Goal: Information Seeking & Learning: Learn about a topic

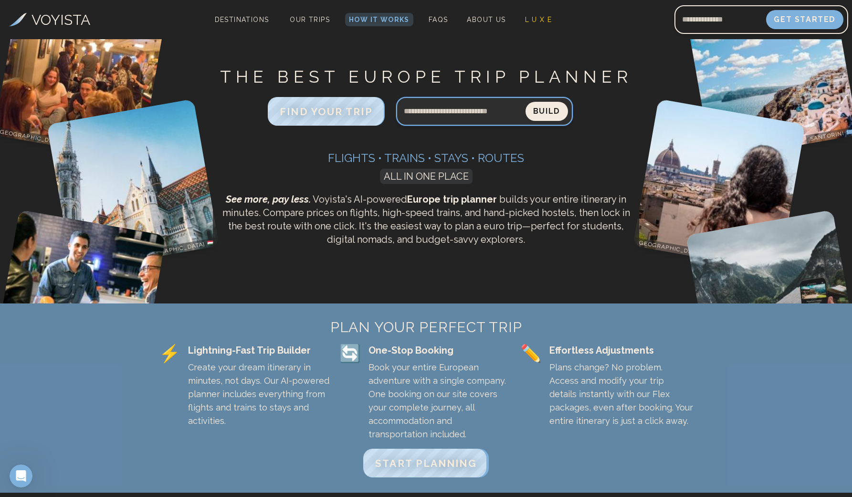
click at [435, 117] on input "Search query" at bounding box center [460, 111] width 129 height 23
type input "*****"
click at [543, 112] on button "Build" at bounding box center [546, 111] width 47 height 21
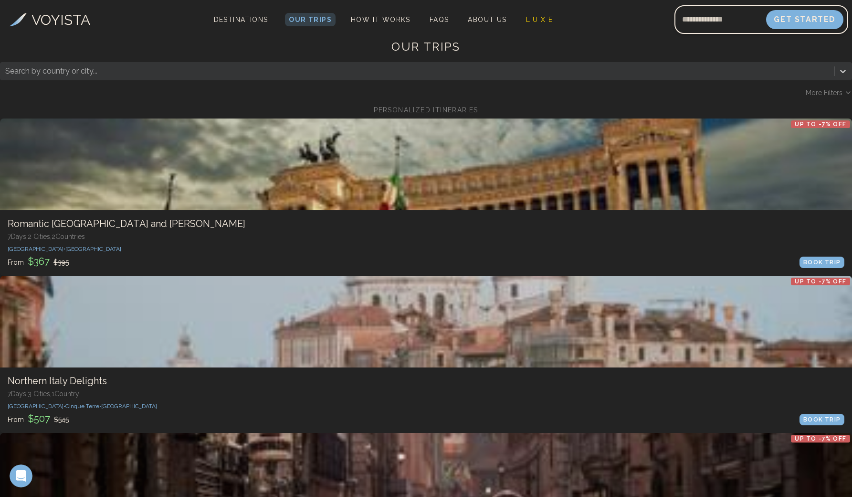
click at [252, 276] on div at bounding box center [426, 322] width 852 height 92
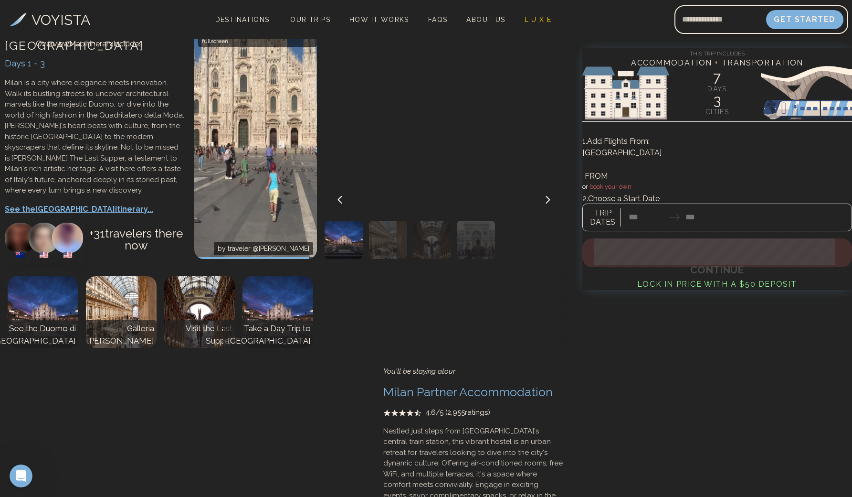
scroll to position [156, 0]
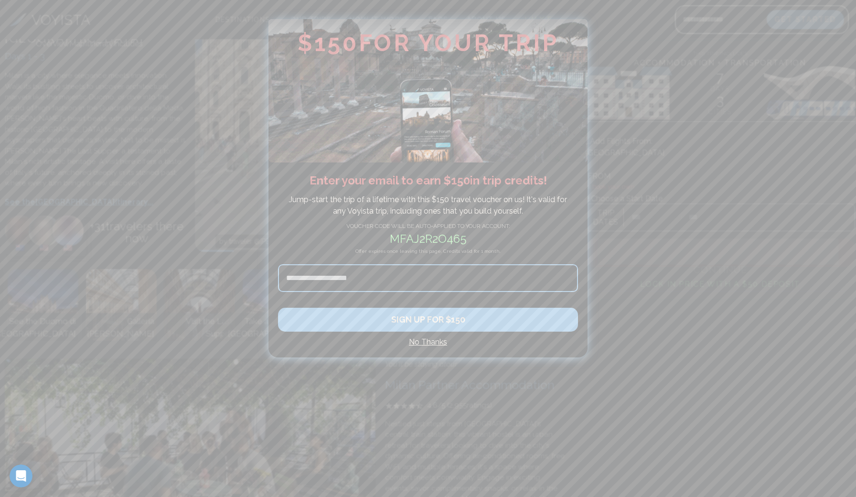
click at [441, 342] on h4 "No Thanks" at bounding box center [428, 341] width 300 height 11
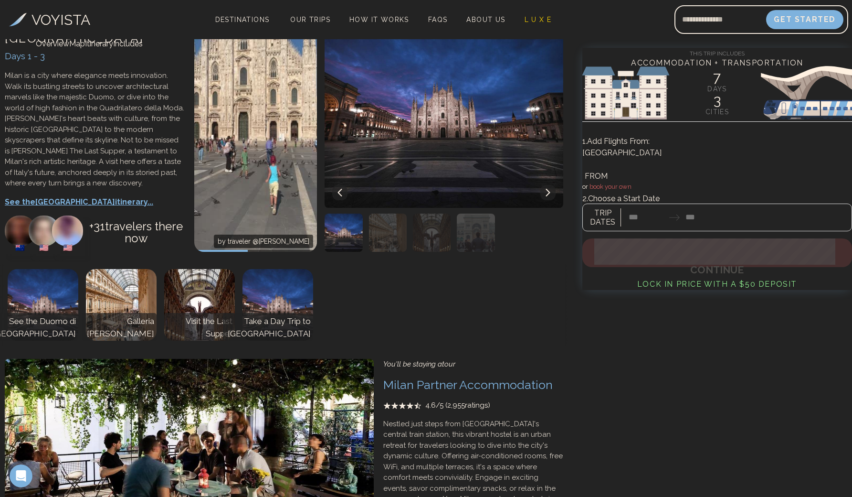
click at [73, 208] on p "See the Milan itinerary..." at bounding box center [95, 201] width 180 height 11
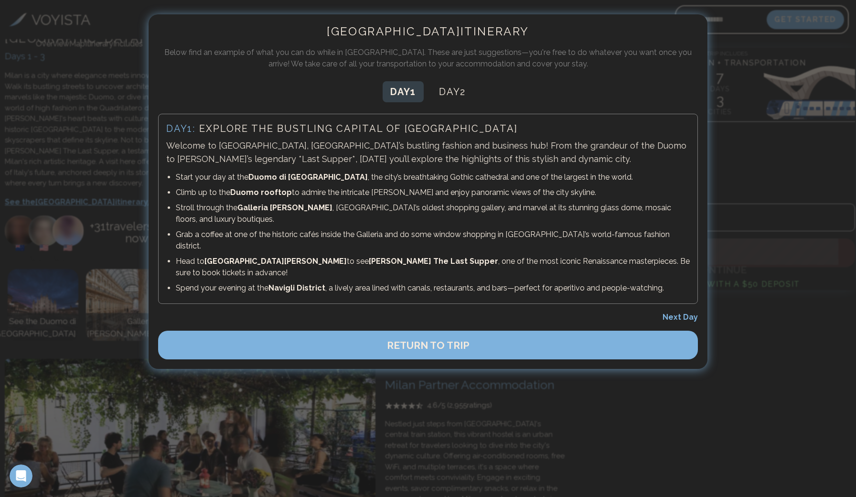
click at [678, 312] on span "Next Day" at bounding box center [679, 316] width 35 height 9
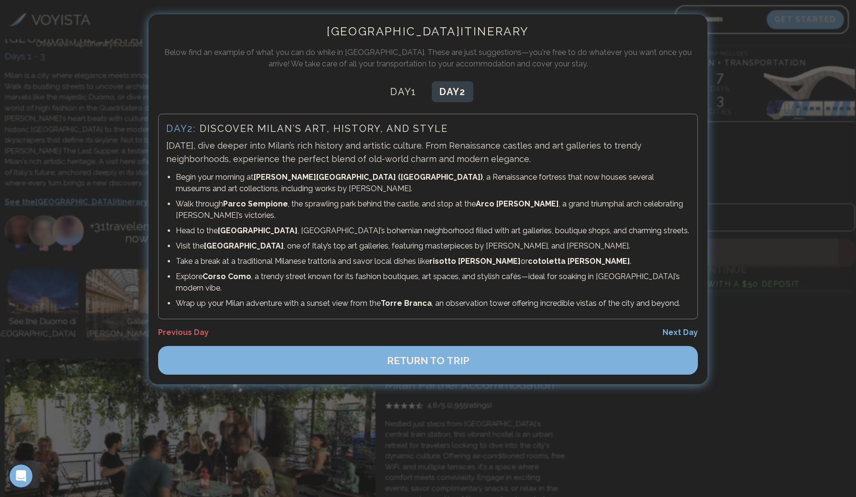
click at [679, 328] on span "Next Day" at bounding box center [679, 332] width 35 height 9
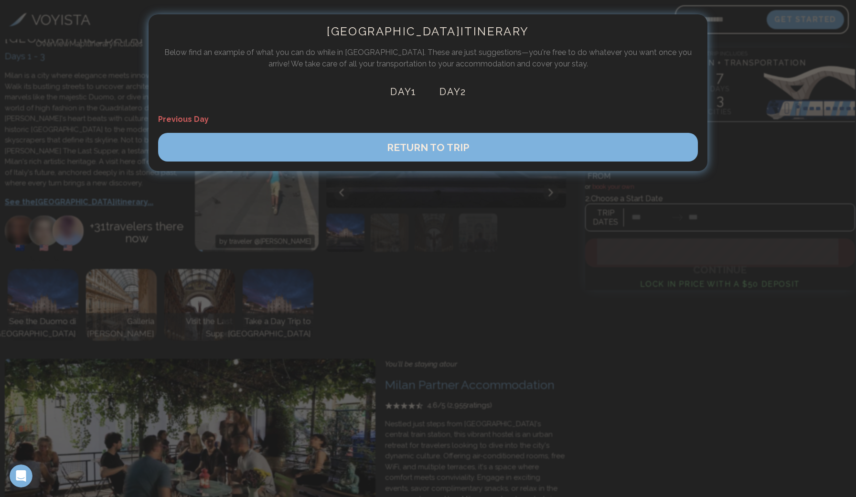
click at [465, 153] on button "RETURN TO TRIP" at bounding box center [428, 147] width 540 height 29
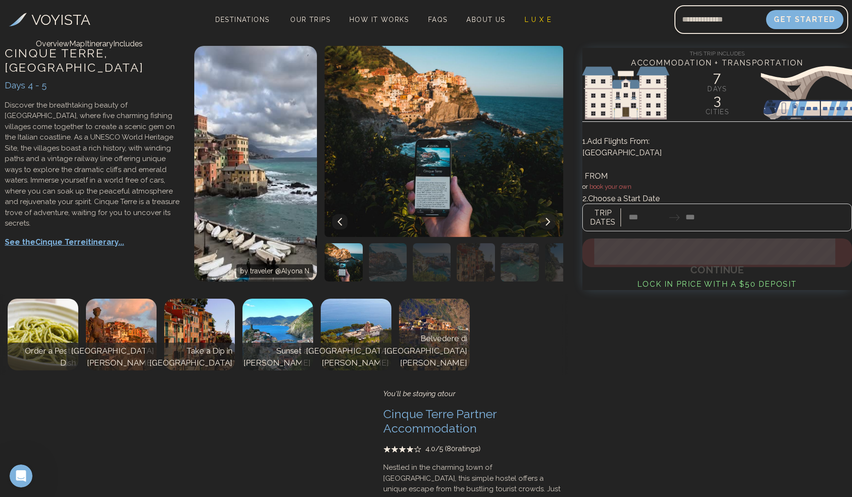
scroll to position [760, 0]
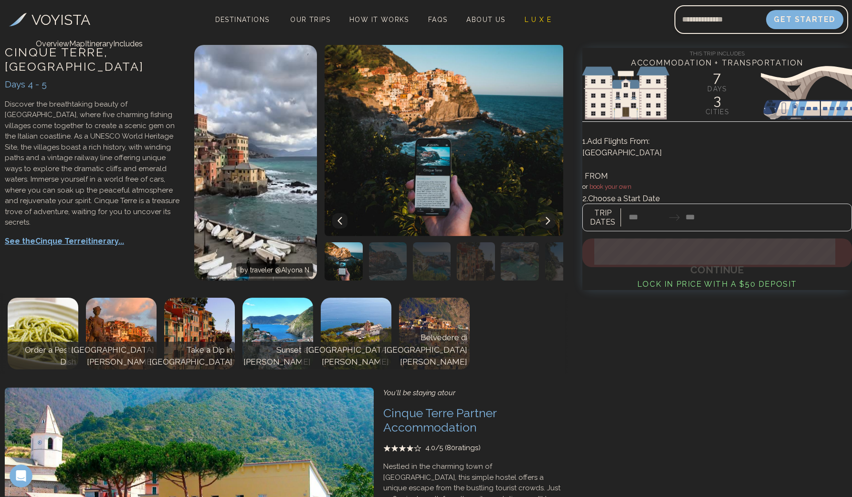
click at [109, 247] on p "See the Cinque Terre itinerary..." at bounding box center [95, 240] width 180 height 11
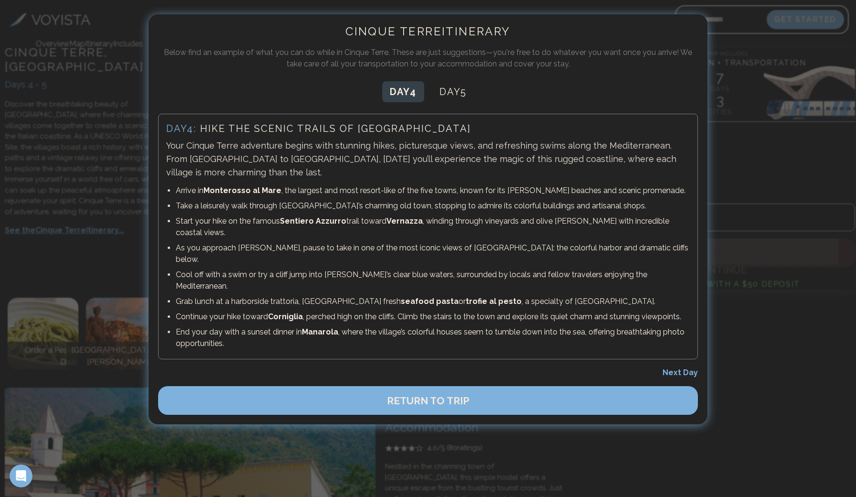
click at [687, 368] on span "Next Day" at bounding box center [679, 372] width 35 height 9
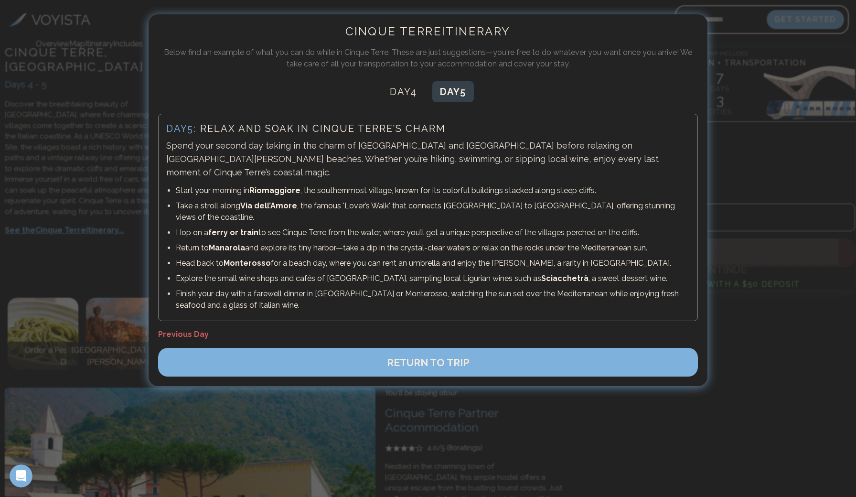
click at [617, 348] on button "RETURN TO TRIP" at bounding box center [428, 362] width 540 height 29
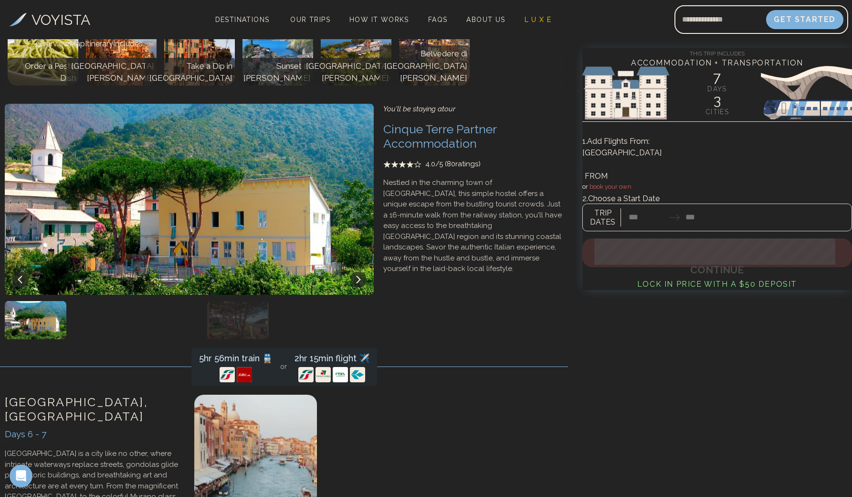
scroll to position [1045, 0]
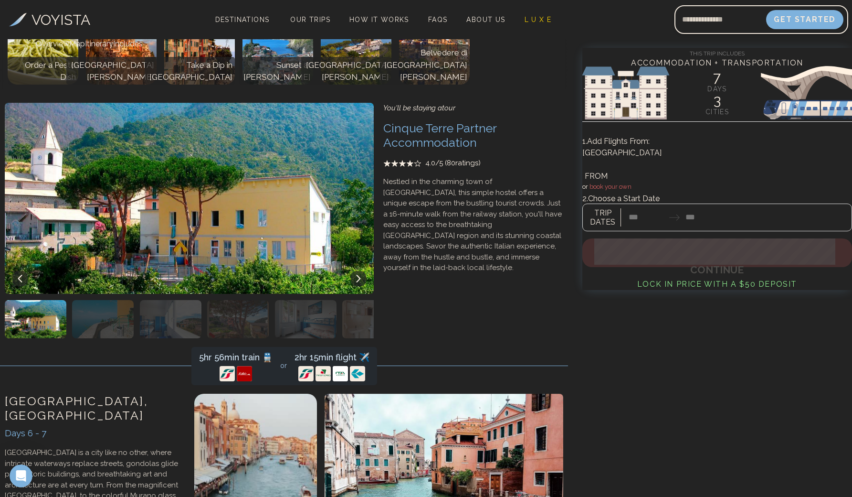
click at [132, 85] on img at bounding box center [121, 49] width 71 height 72
click at [138, 85] on img at bounding box center [121, 49] width 71 height 72
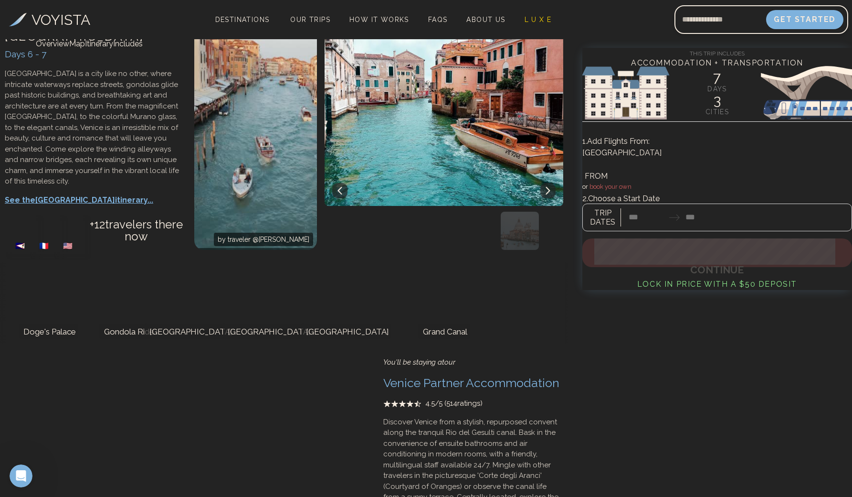
scroll to position [1424, 0]
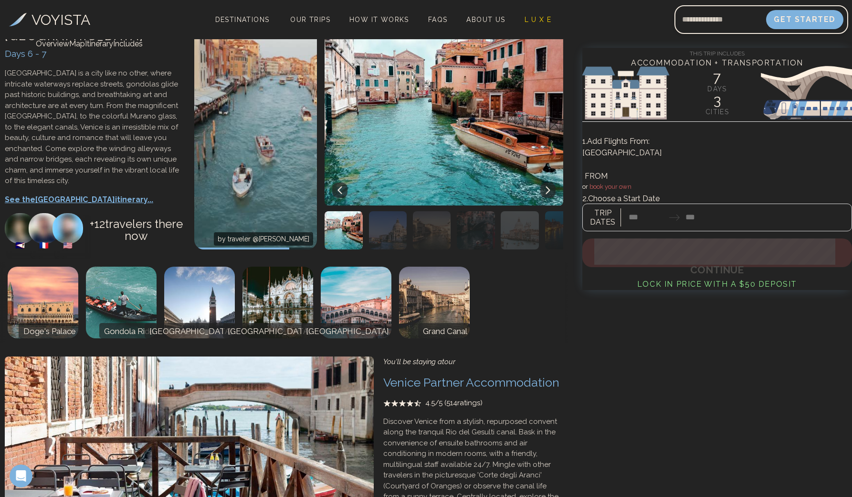
click at [86, 205] on p "See the Venice itinerary..." at bounding box center [95, 199] width 180 height 11
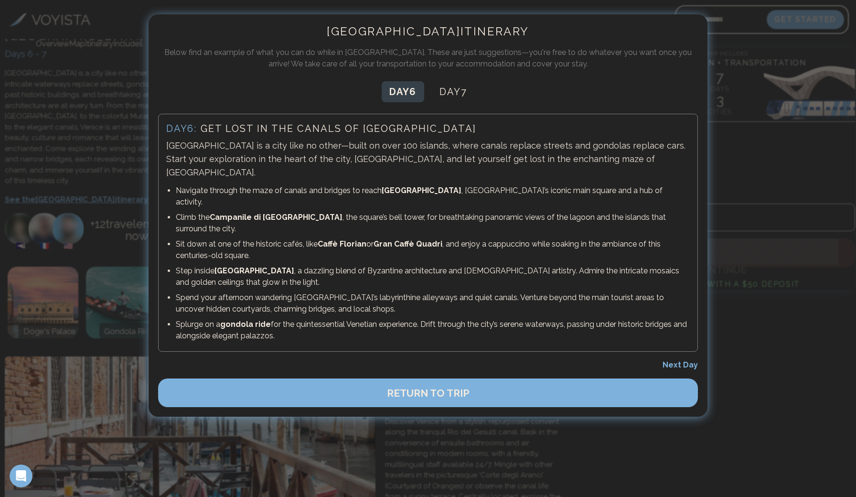
click at [682, 360] on span "Next Day" at bounding box center [679, 364] width 35 height 9
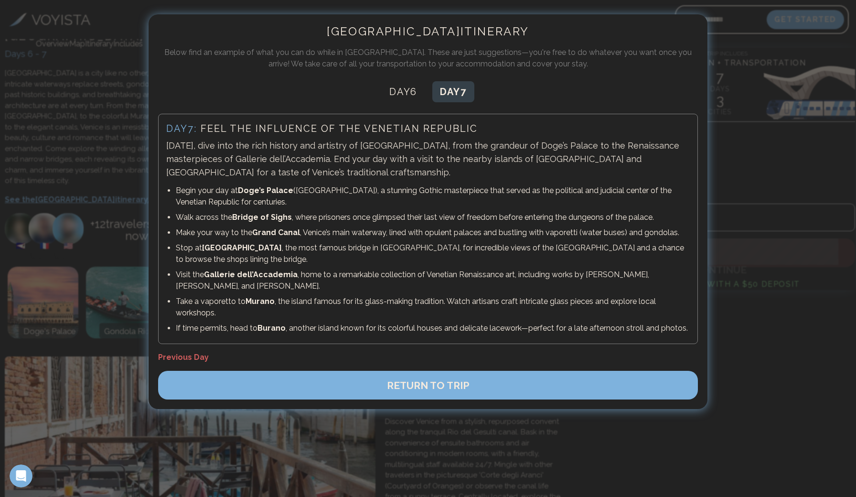
click at [435, 383] on span "RETURN TO TRIP" at bounding box center [428, 385] width 83 height 12
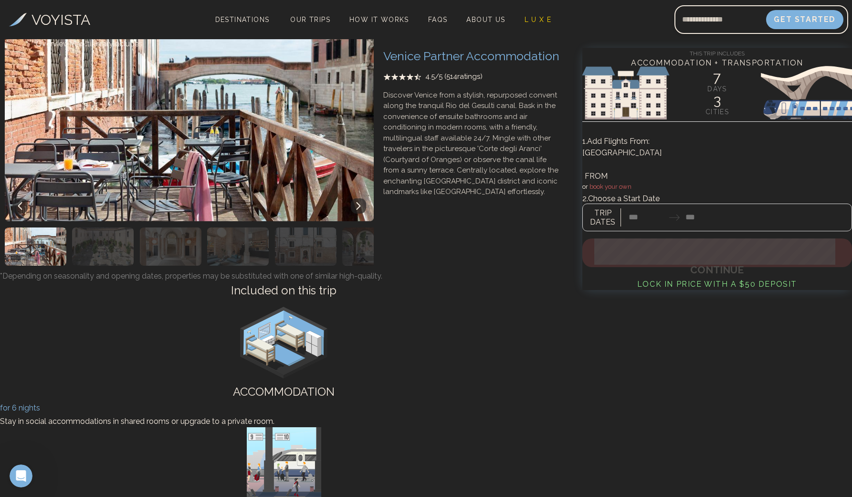
scroll to position [1750, 0]
click at [478, 197] on p "Discover Venice from a stylish, repurposed convent along the tranquil Rio del G…" at bounding box center [473, 143] width 180 height 107
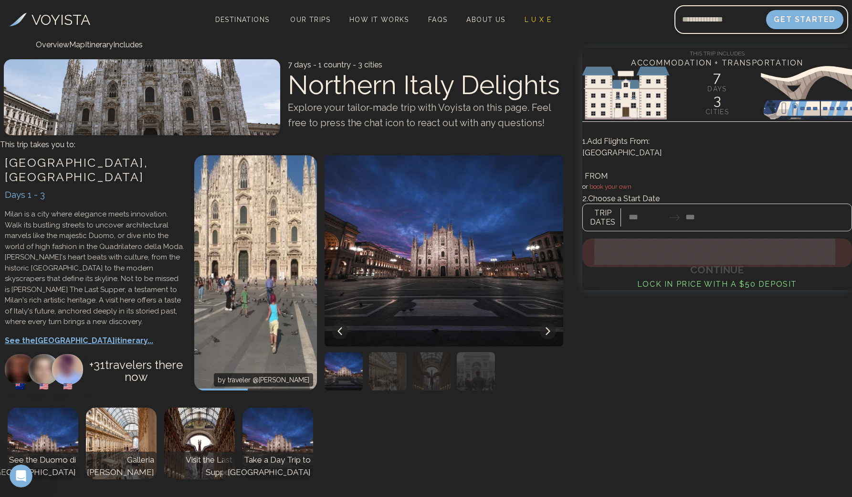
scroll to position [0, 0]
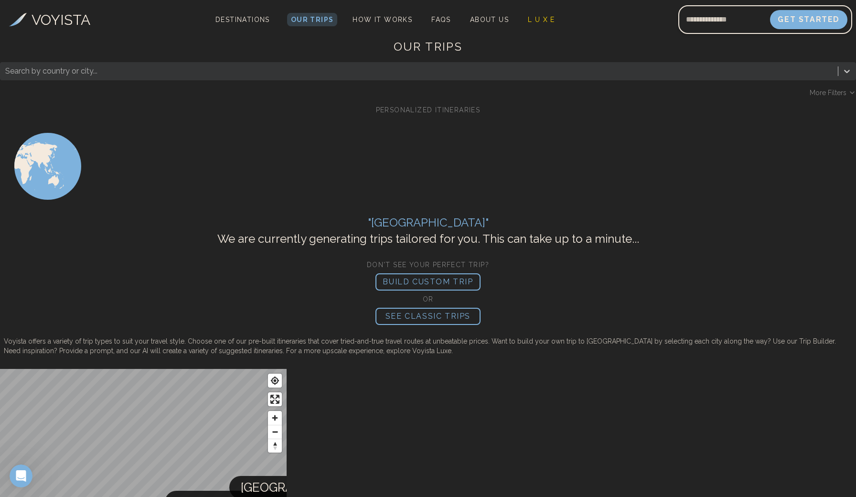
click at [375, 325] on p "SEE CLASSIC TRIPS" at bounding box center [427, 316] width 105 height 17
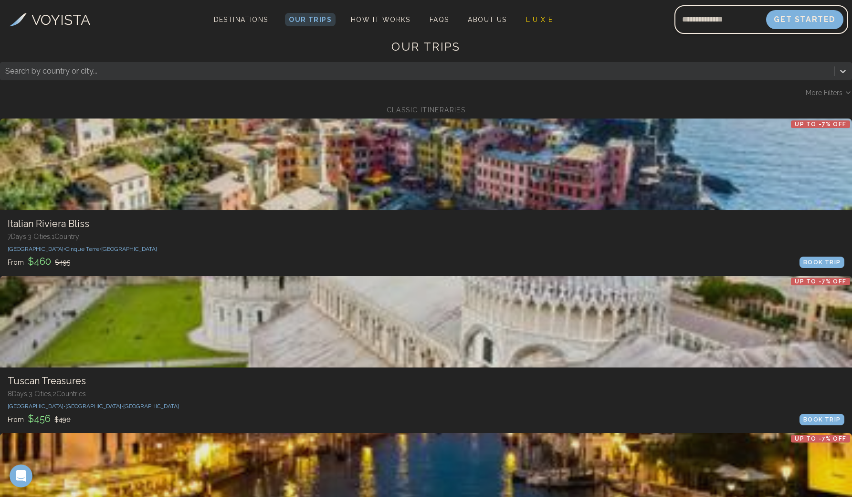
click at [106, 201] on div at bounding box center [426, 164] width 852 height 92
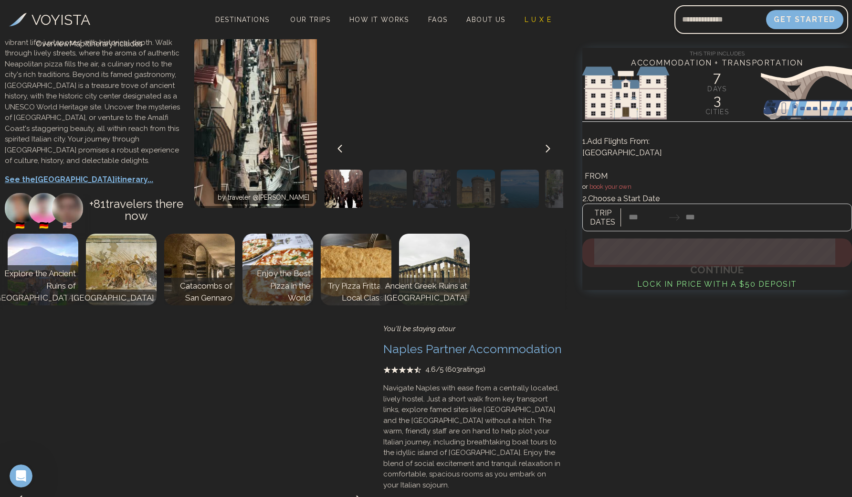
scroll to position [1467, 0]
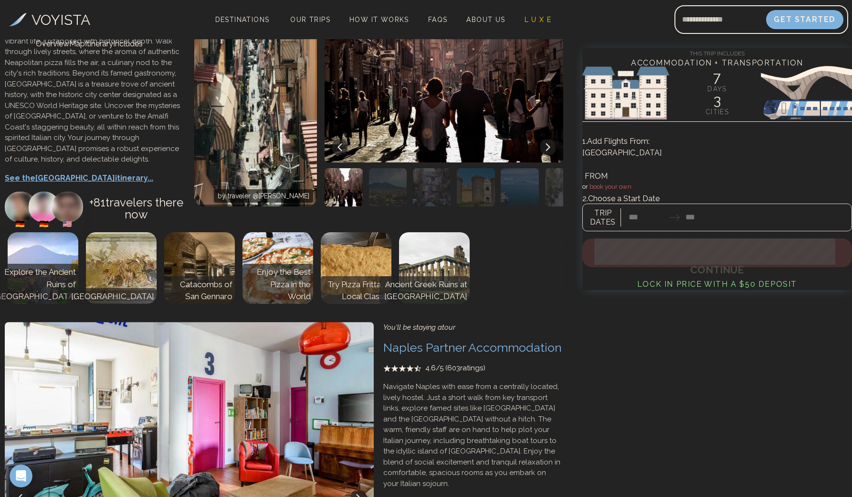
click at [82, 184] on p "See the Naples itinerary..." at bounding box center [95, 177] width 180 height 11
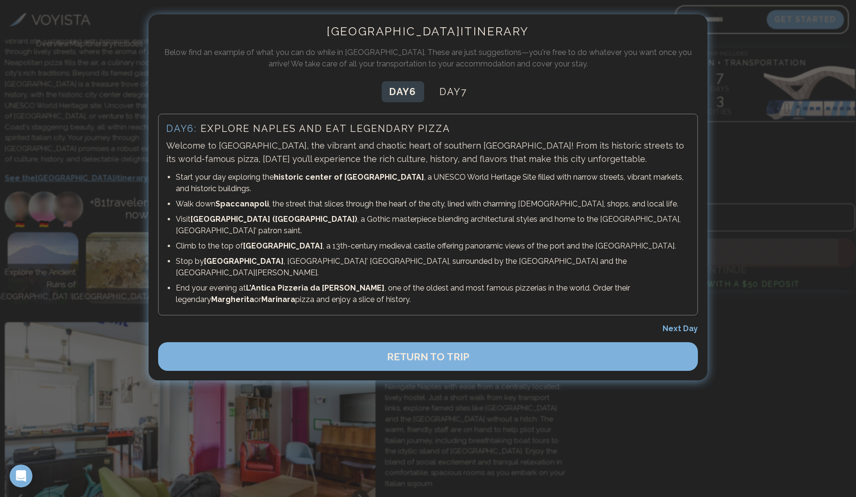
click at [687, 324] on span "Next Day" at bounding box center [679, 328] width 35 height 9
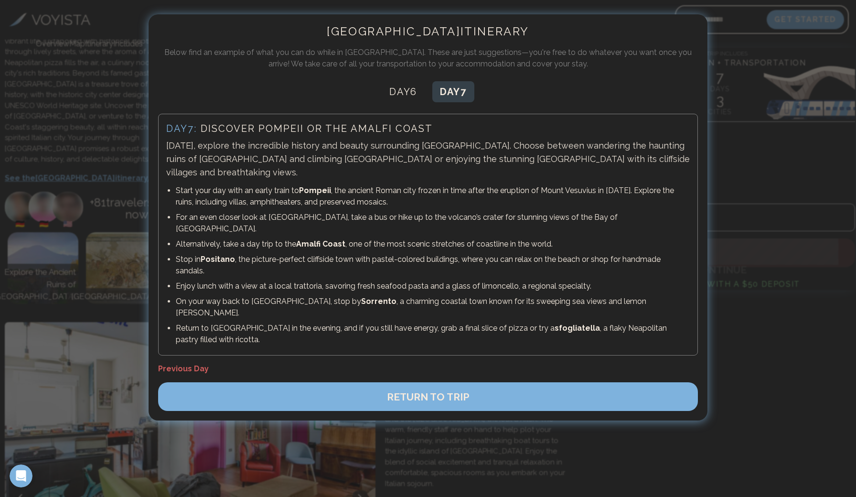
click at [414, 391] on span "RETURN TO TRIP" at bounding box center [428, 397] width 83 height 12
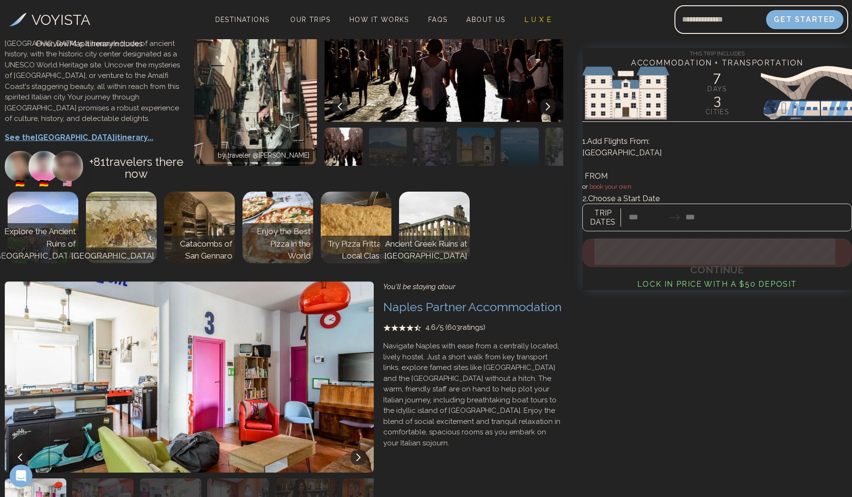
scroll to position [1066, 0]
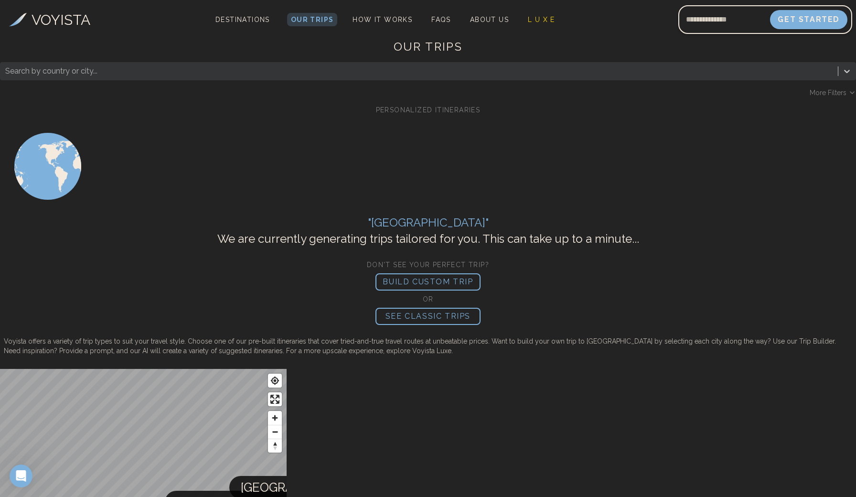
click at [201, 333] on div "OUR TRIPS Search by country or city... More Filters PERSONALIZED ITINERARIES " …" at bounding box center [428, 197] width 856 height 316
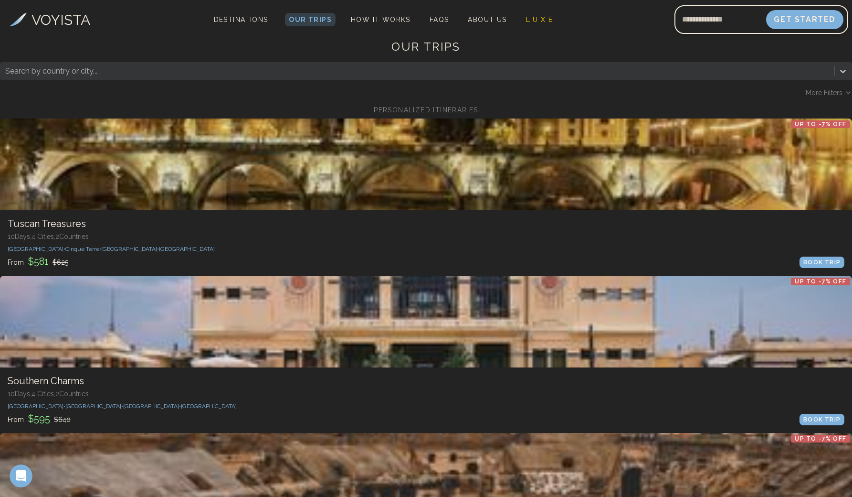
click at [84, 172] on div at bounding box center [426, 164] width 852 height 92
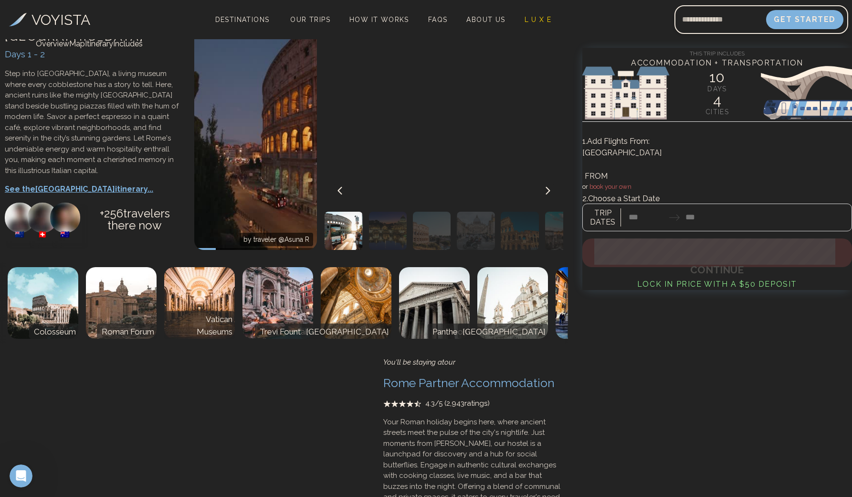
scroll to position [158, 0]
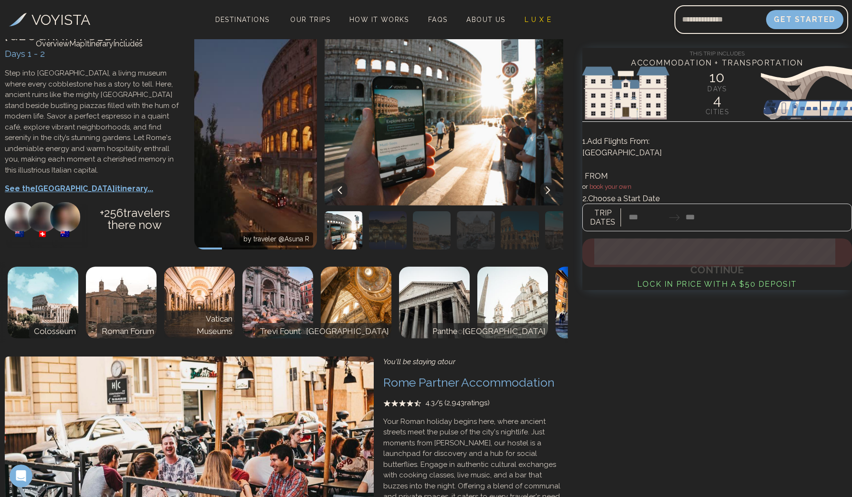
click at [79, 194] on p "See the Rome itinerary..." at bounding box center [95, 188] width 180 height 11
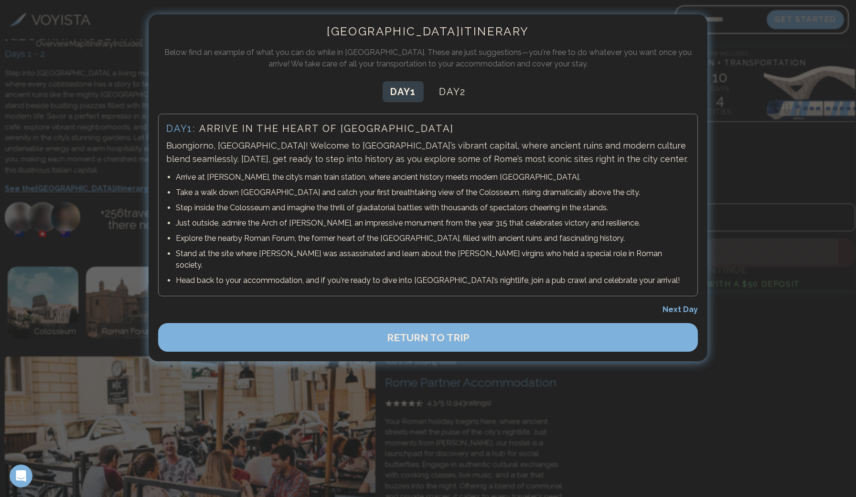
click at [682, 305] on span "Next Day" at bounding box center [679, 309] width 35 height 9
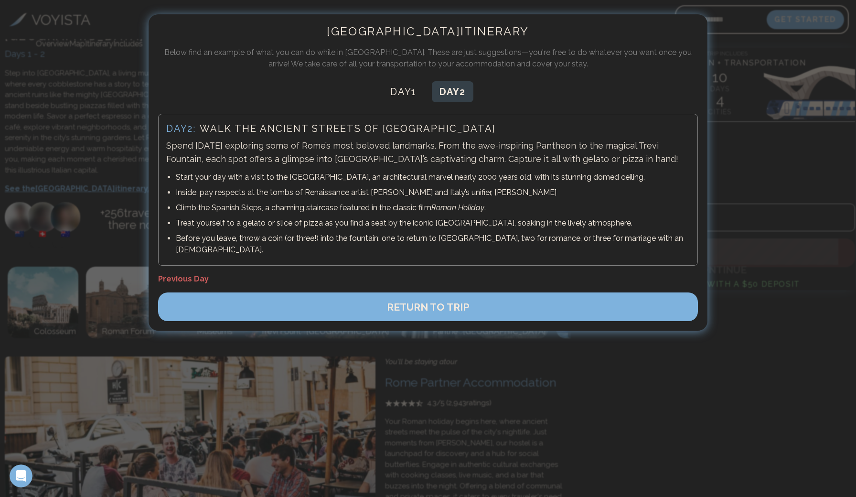
click at [614, 292] on button "RETURN TO TRIP" at bounding box center [428, 306] width 540 height 29
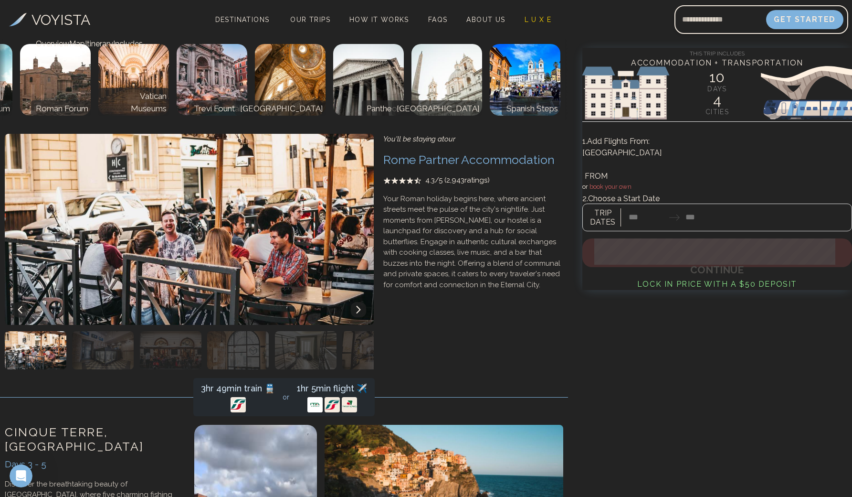
scroll to position [0, 66]
click at [448, 115] on p "[GEOGRAPHIC_DATA]" at bounding box center [436, 109] width 85 height 12
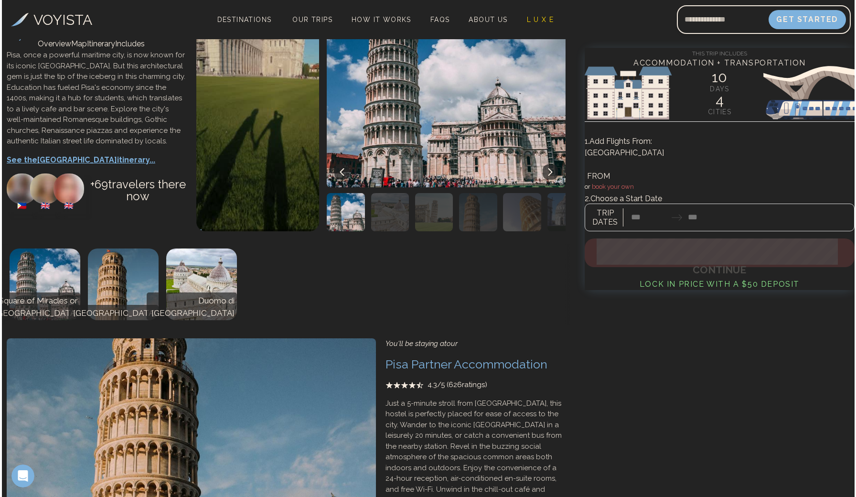
scroll to position [1449, 0]
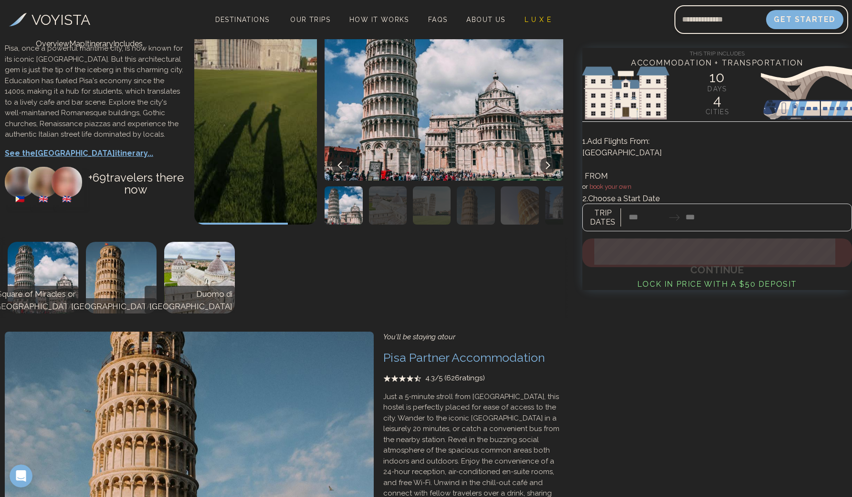
click at [75, 159] on p "See the Pisa itinerary..." at bounding box center [95, 153] width 180 height 11
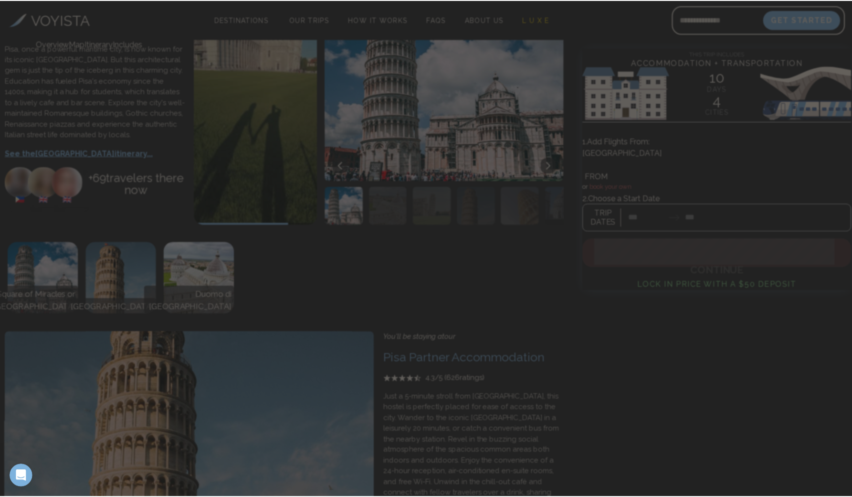
scroll to position [0, 64]
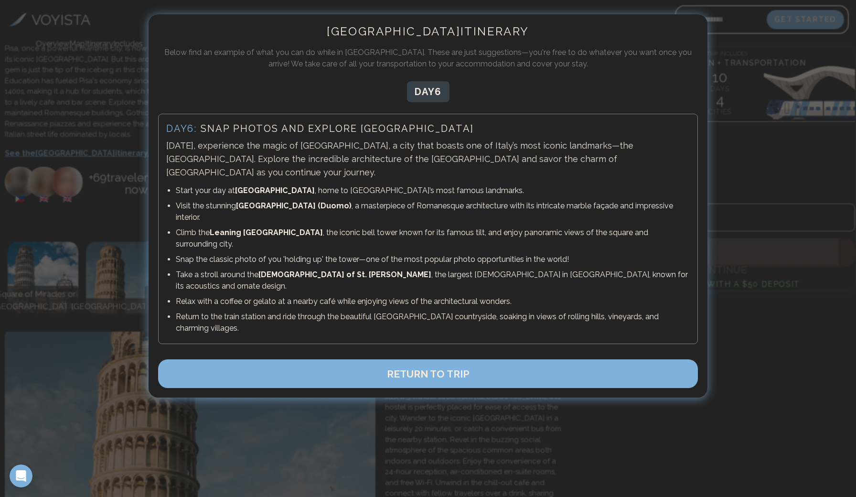
click at [438, 368] on span "RETURN TO TRIP" at bounding box center [428, 374] width 83 height 12
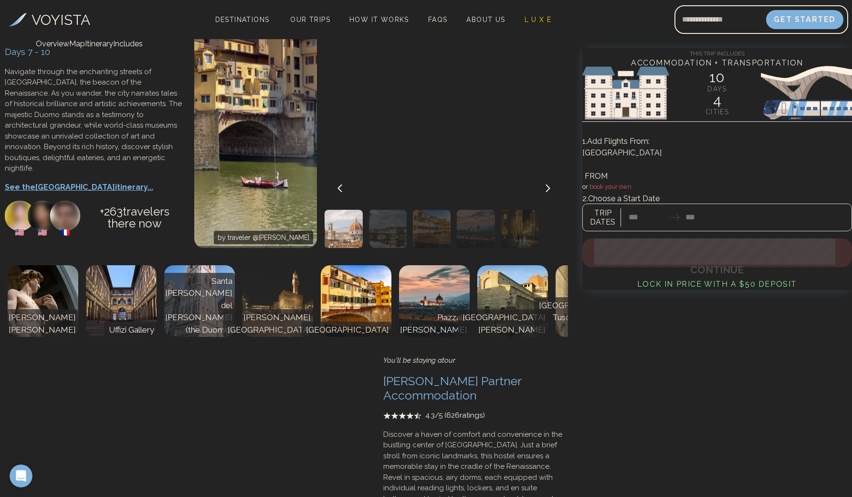
scroll to position [2060, 0]
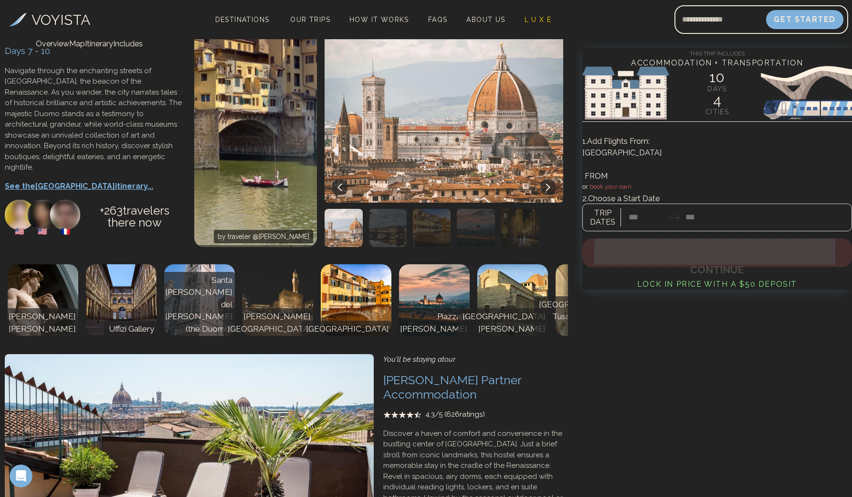
click at [87, 192] on p "See the [PERSON_NAME] itinerary..." at bounding box center [95, 186] width 180 height 11
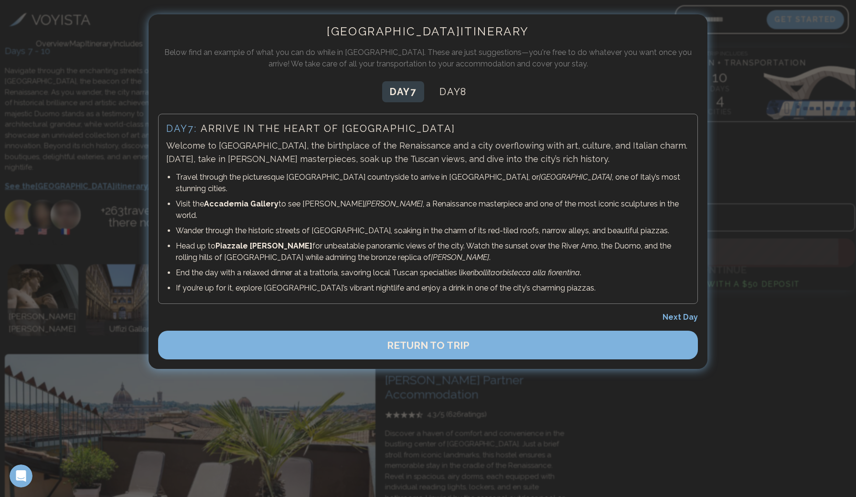
click at [679, 312] on span "Next Day" at bounding box center [679, 316] width 35 height 9
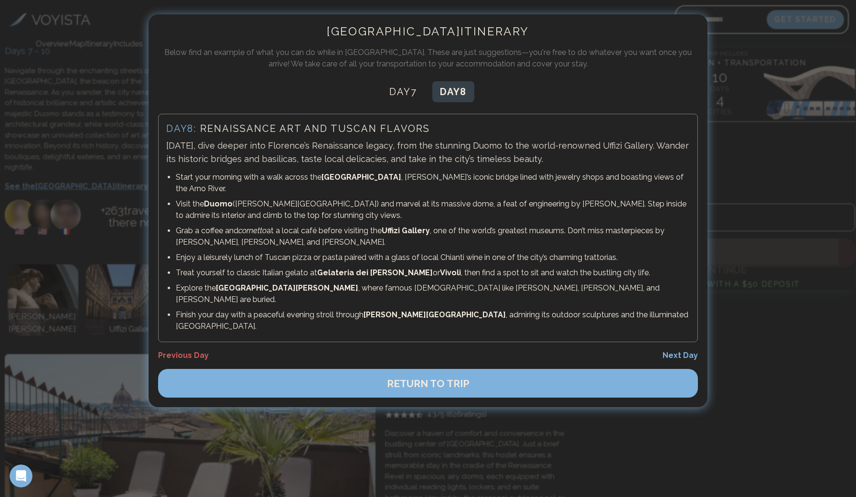
click at [569, 369] on button "RETURN TO TRIP" at bounding box center [428, 383] width 540 height 29
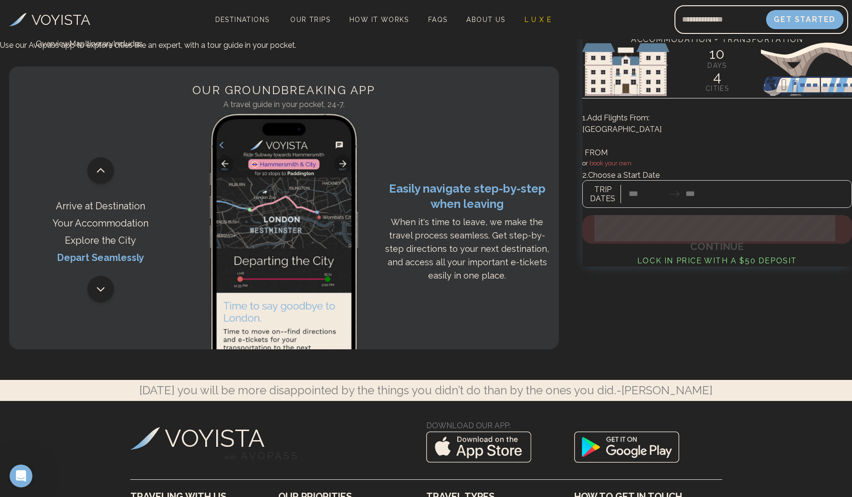
scroll to position [3125, 0]
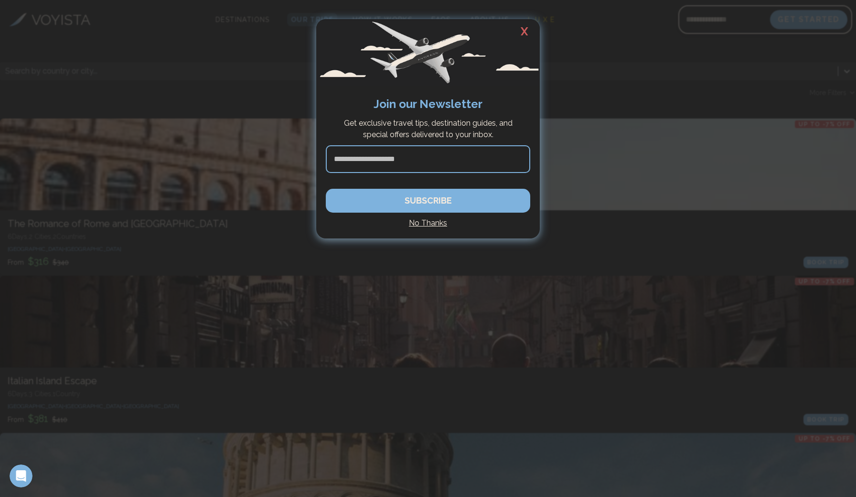
click at [427, 224] on h4 "No Thanks" at bounding box center [428, 222] width 204 height 11
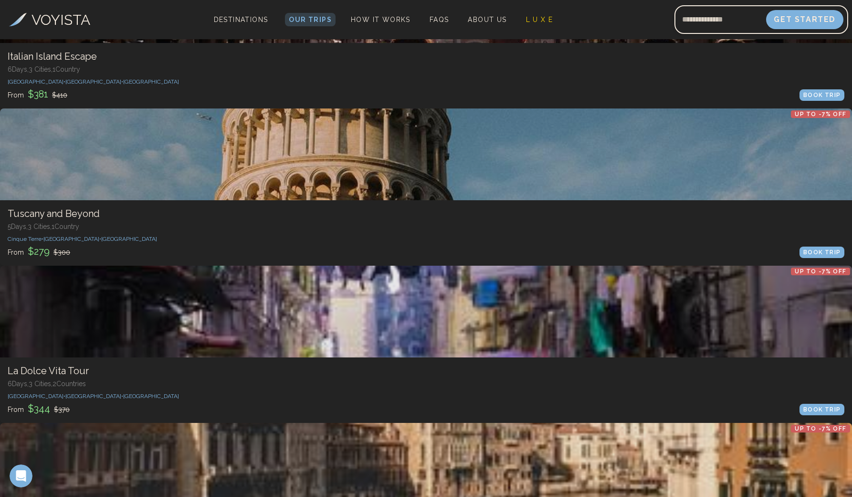
scroll to position [325, 0]
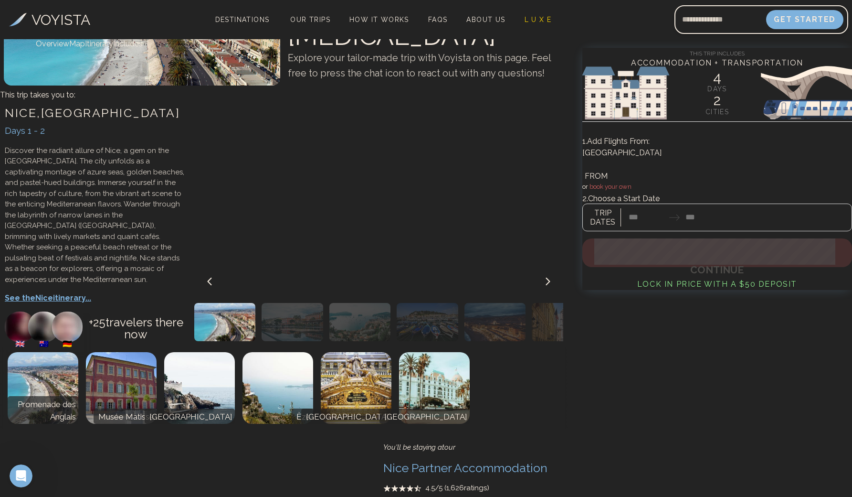
scroll to position [96, 0]
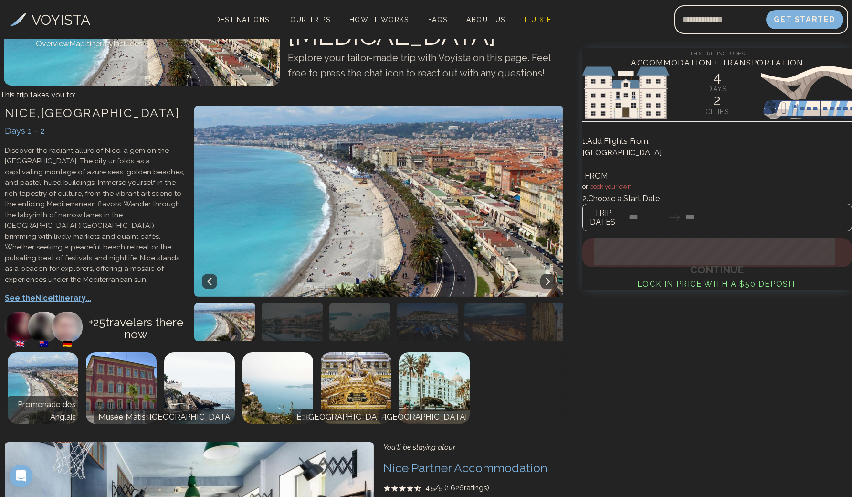
click at [79, 304] on p "See the Nice itinerary..." at bounding box center [95, 297] width 180 height 11
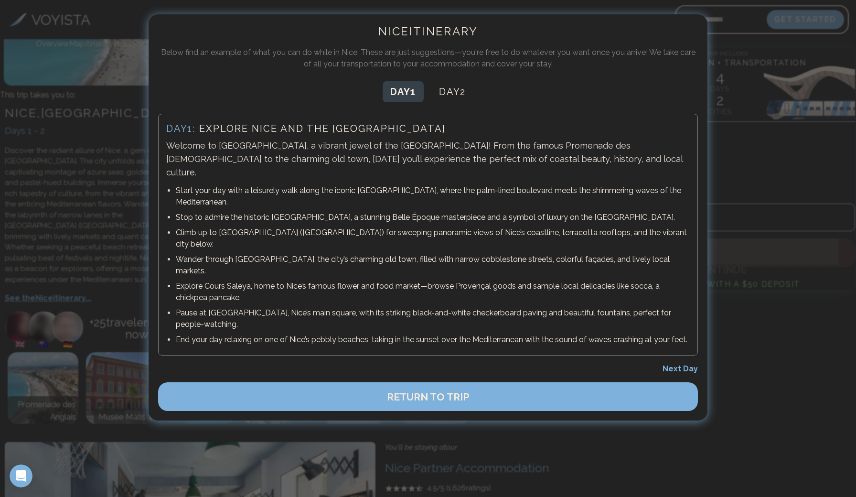
click at [675, 364] on span "Next Day" at bounding box center [679, 368] width 35 height 9
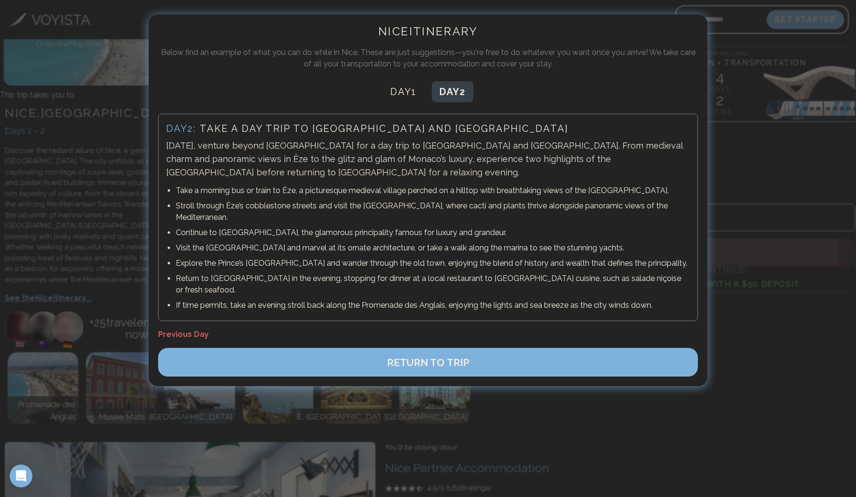
click at [447, 356] on span "RETURN TO TRIP" at bounding box center [428, 362] width 83 height 12
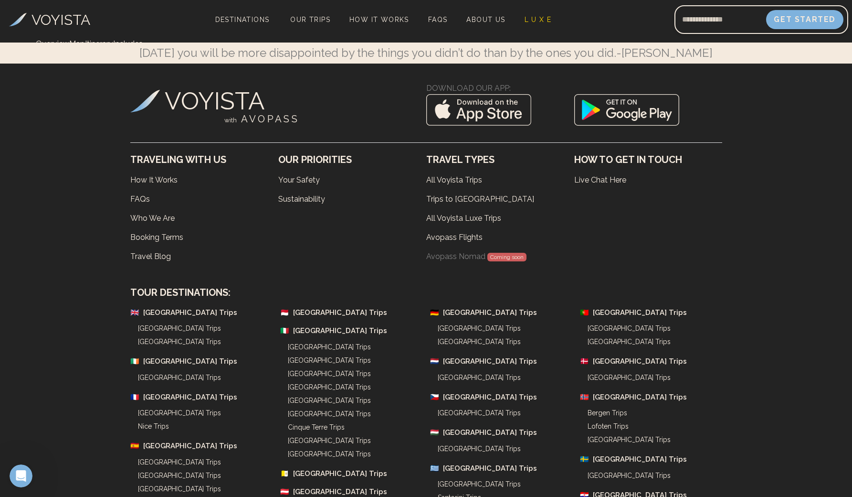
scroll to position [2214, 0]
